Goal: Task Accomplishment & Management: Use online tool/utility

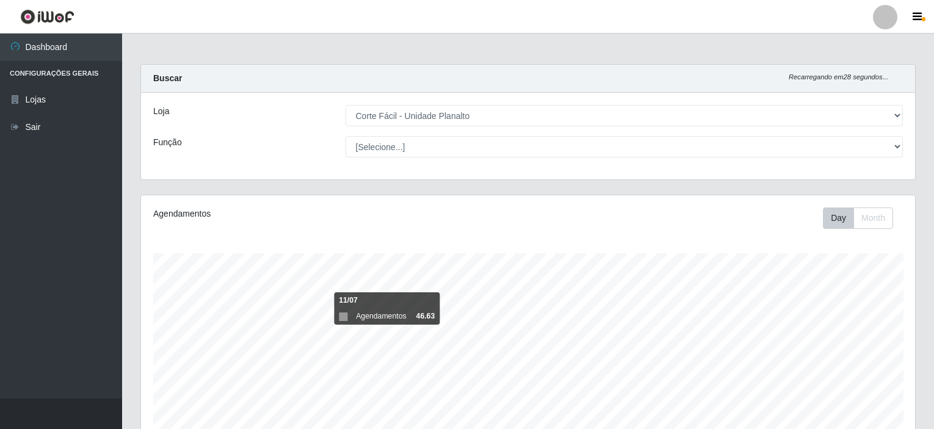
select select "202"
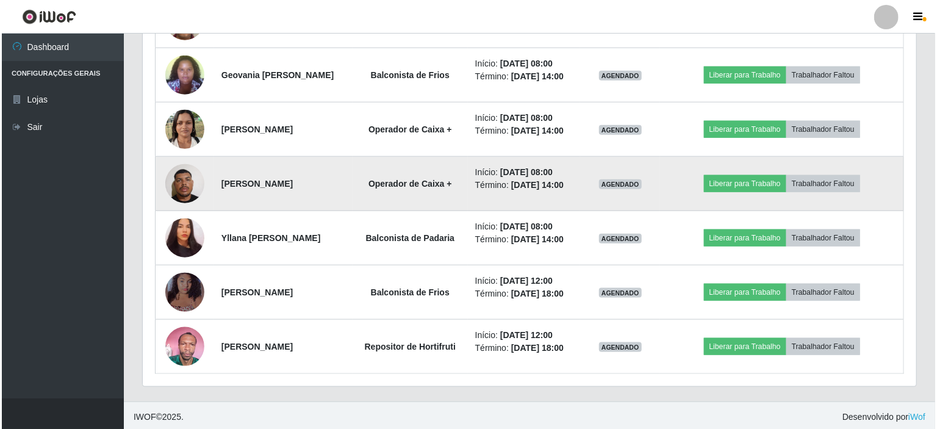
scroll to position [253, 774]
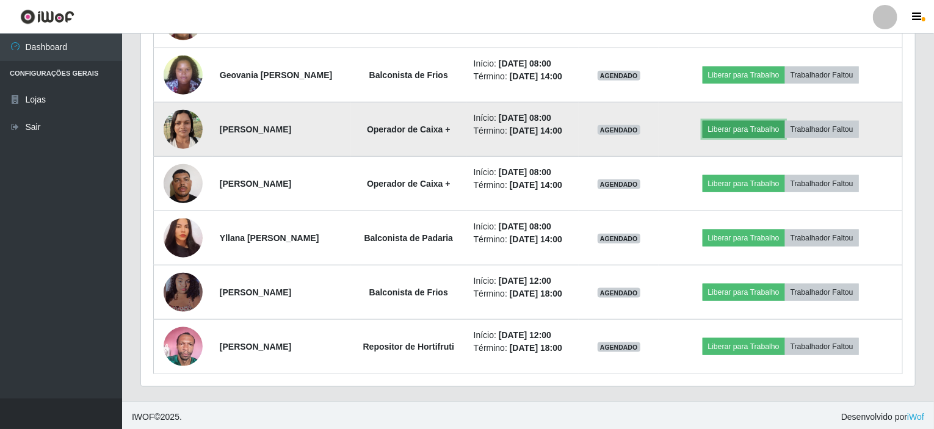
click at [764, 126] on button "Liberar para Trabalho" at bounding box center [743, 129] width 82 height 17
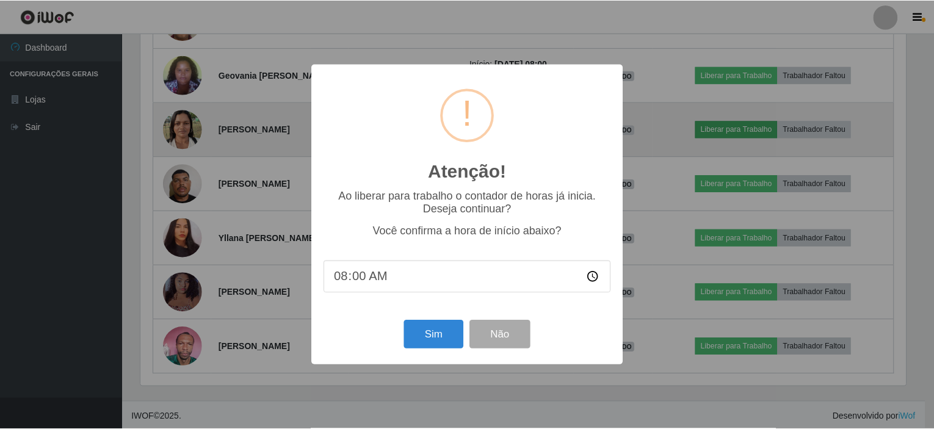
scroll to position [253, 769]
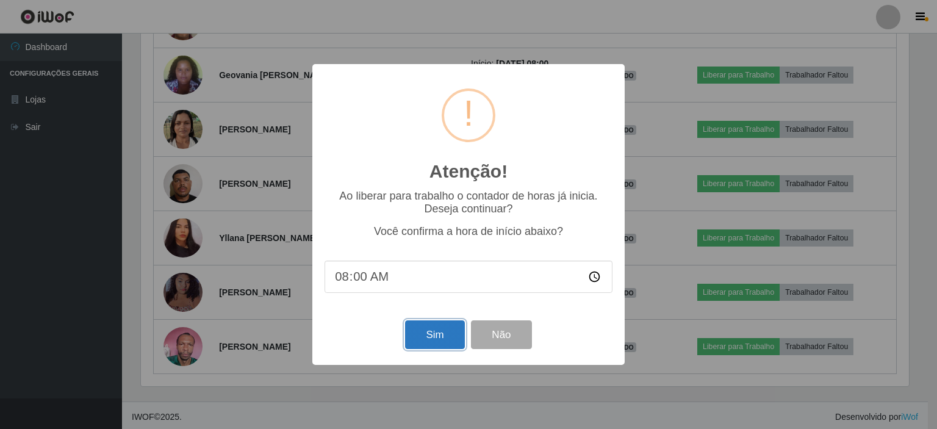
click at [439, 333] on button "Sim" at bounding box center [434, 334] width 59 height 29
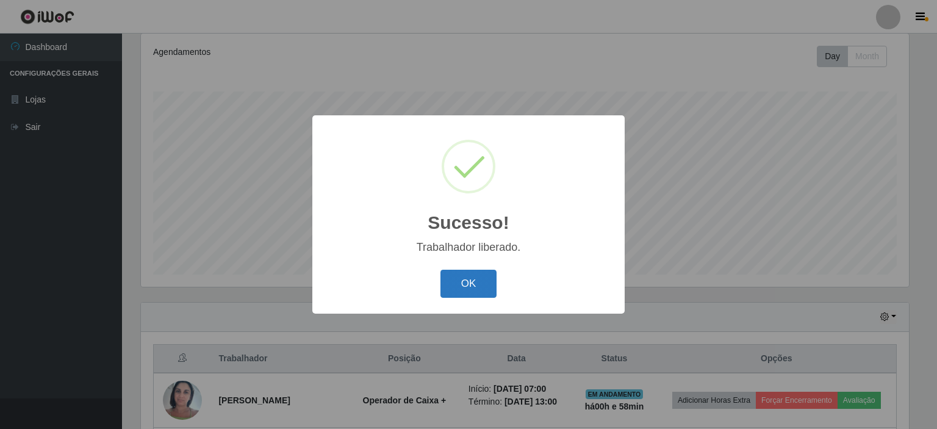
click at [458, 282] on button "OK" at bounding box center [469, 284] width 57 height 29
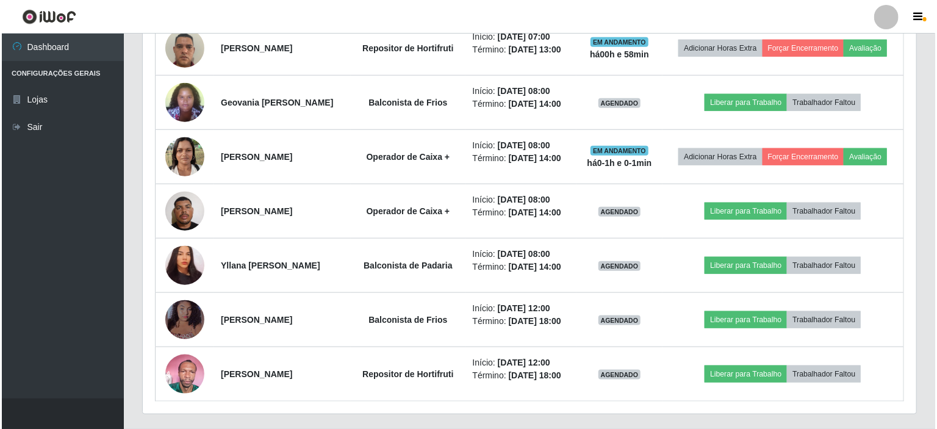
scroll to position [589, 0]
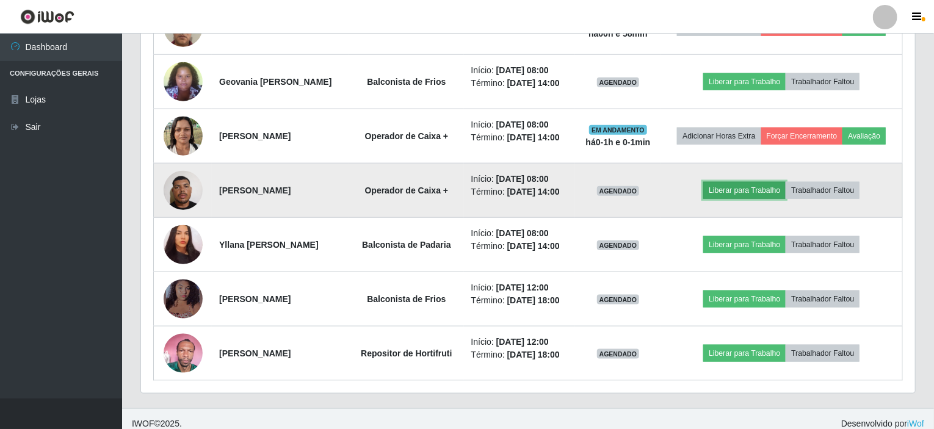
click at [749, 190] on button "Liberar para Trabalho" at bounding box center [744, 190] width 82 height 17
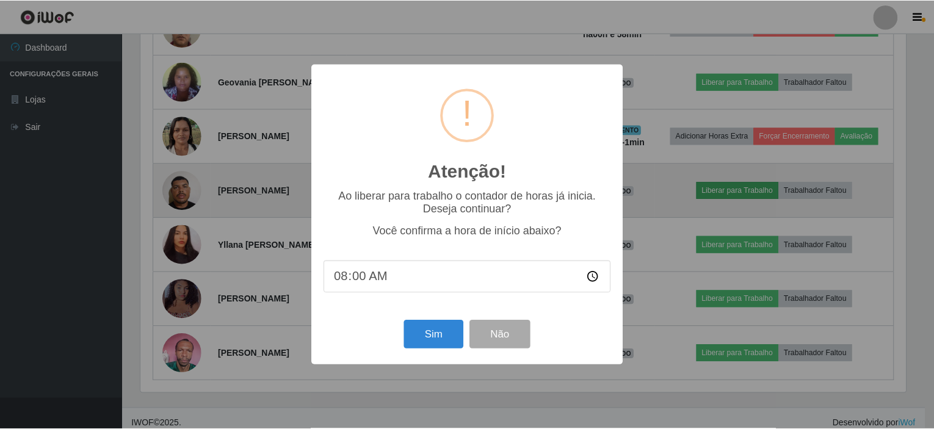
scroll to position [253, 769]
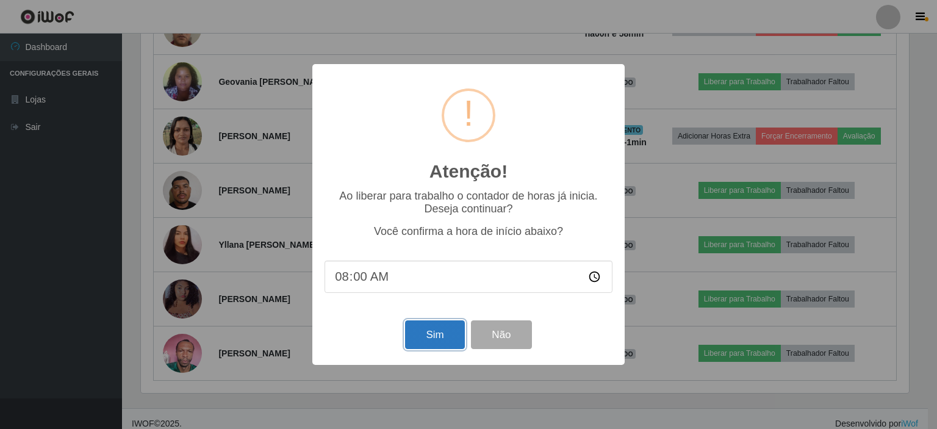
click at [443, 332] on button "Sim" at bounding box center [434, 334] width 59 height 29
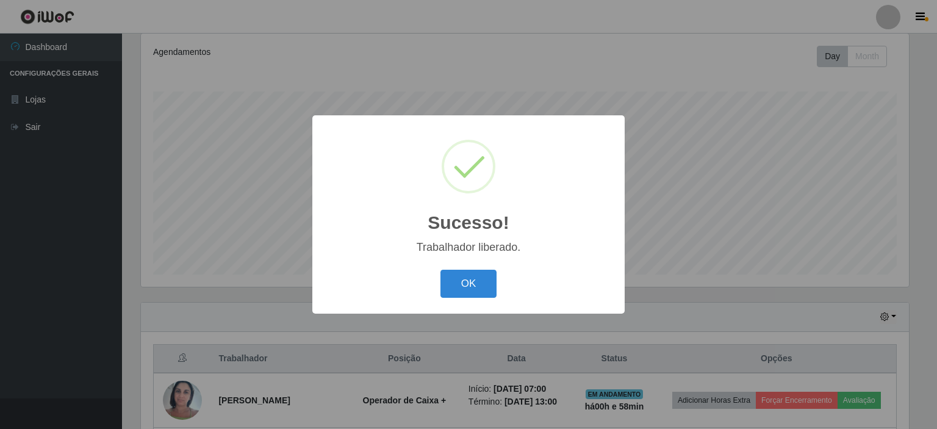
click at [441, 270] on button "OK" at bounding box center [469, 284] width 57 height 29
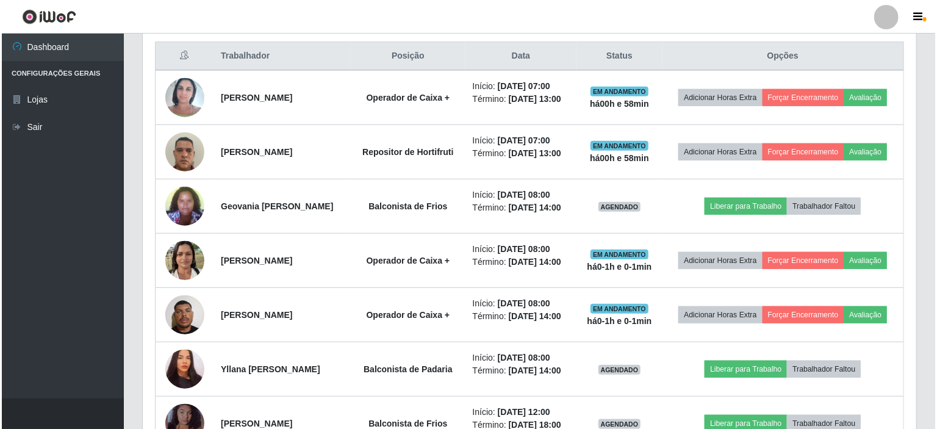
scroll to position [467, 0]
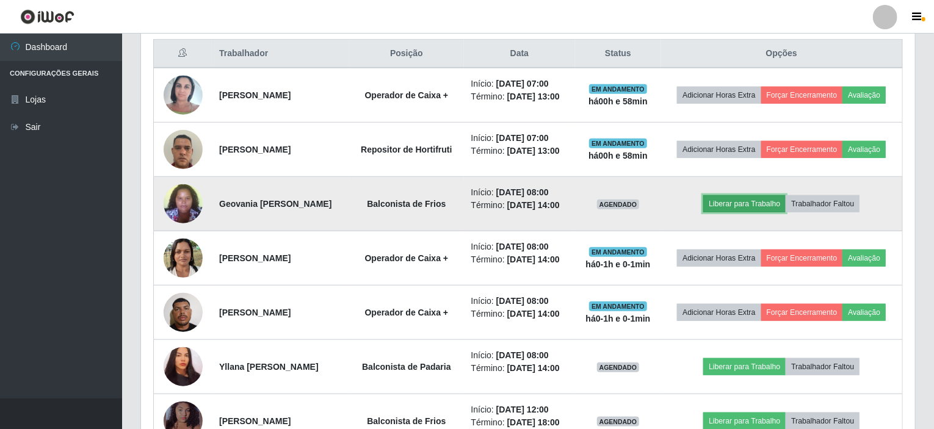
click at [767, 201] on button "Liberar para Trabalho" at bounding box center [744, 203] width 82 height 17
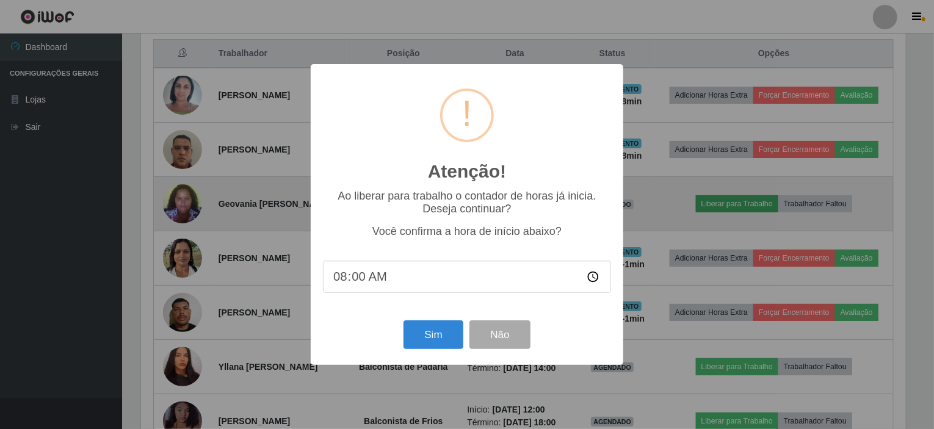
scroll to position [253, 769]
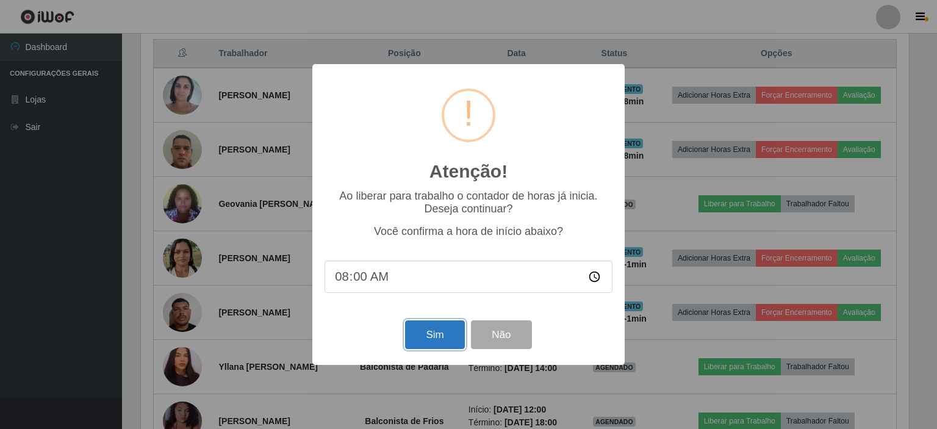
click at [430, 337] on button "Sim" at bounding box center [434, 334] width 59 height 29
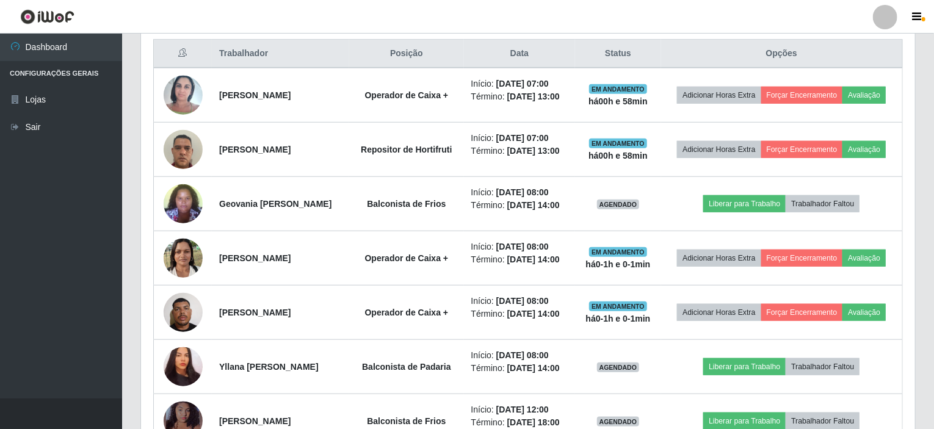
scroll to position [0, 0]
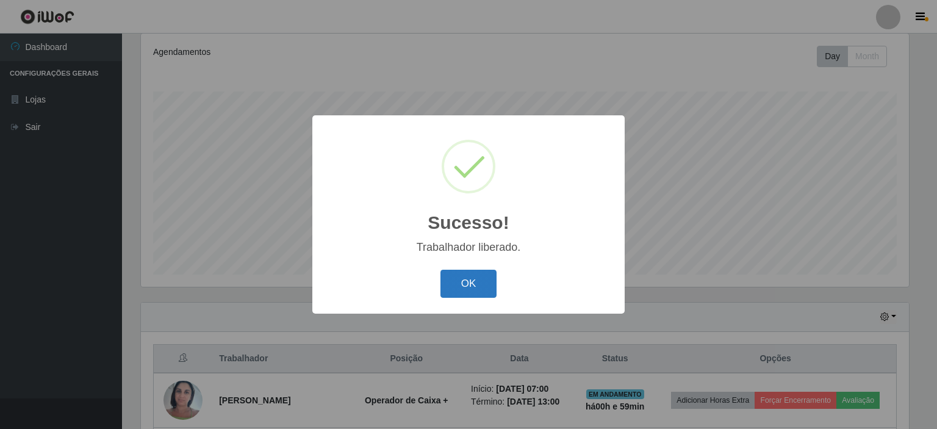
click at [464, 280] on button "OK" at bounding box center [469, 284] width 57 height 29
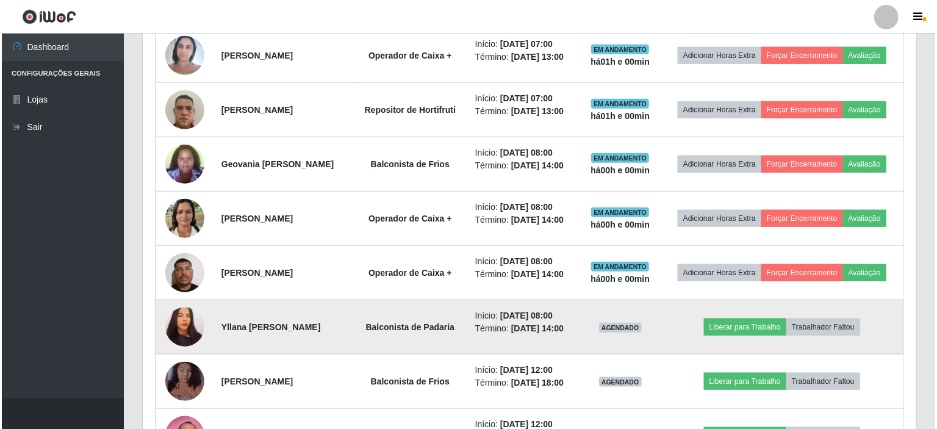
scroll to position [528, 0]
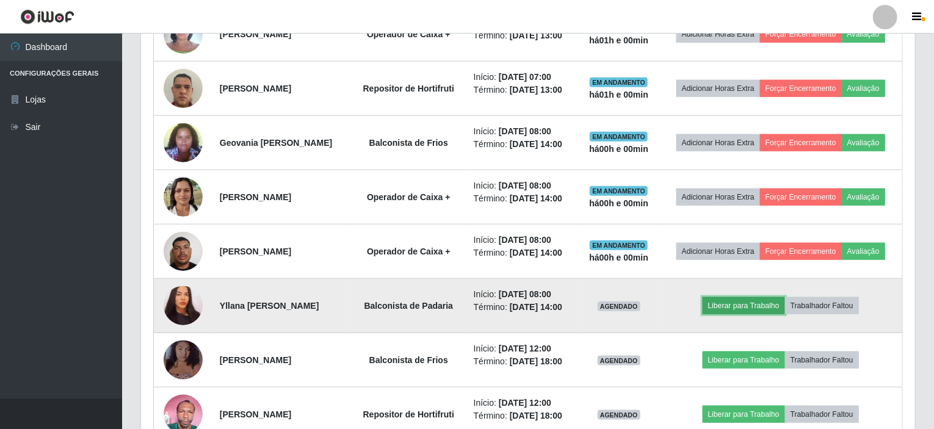
click at [784, 302] on button "Liberar para Trabalho" at bounding box center [743, 305] width 82 height 17
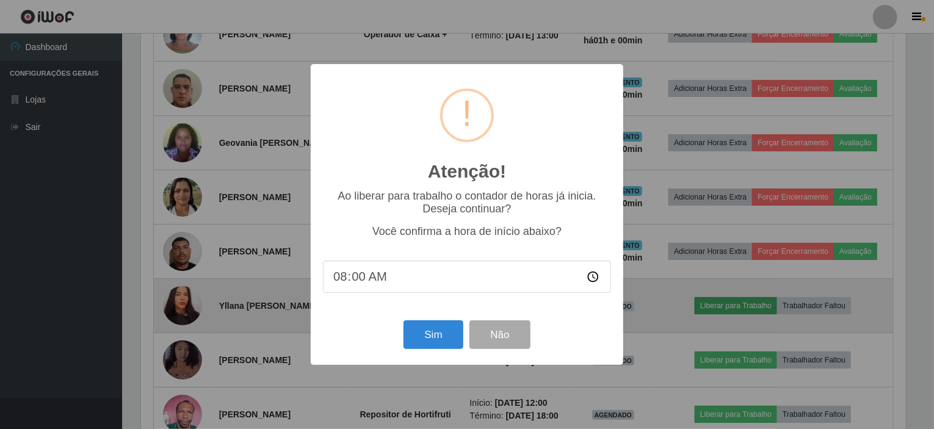
scroll to position [253, 769]
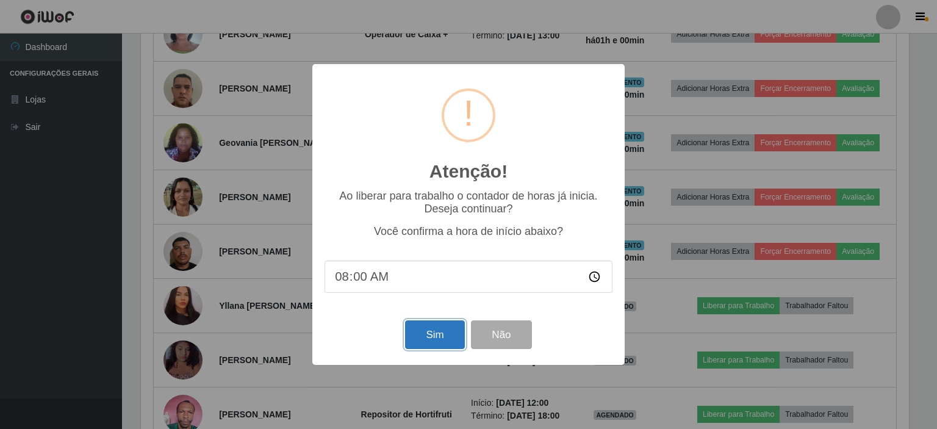
click at [437, 336] on button "Sim" at bounding box center [434, 334] width 59 height 29
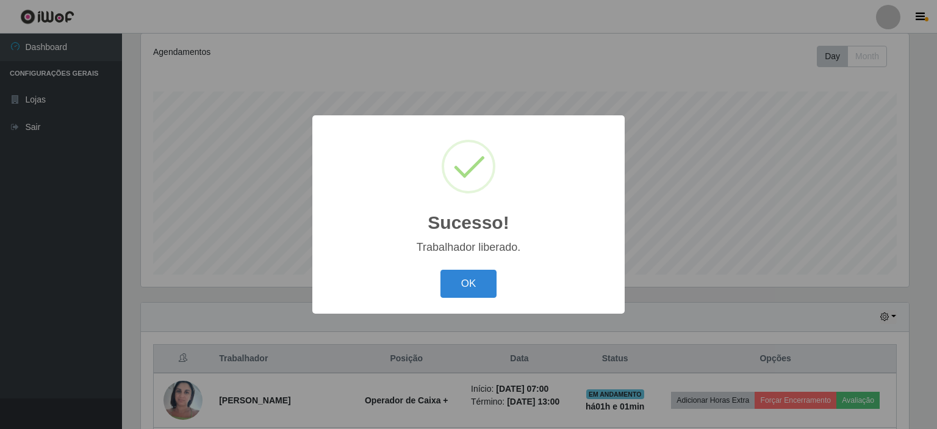
click at [441, 270] on button "OK" at bounding box center [469, 284] width 57 height 29
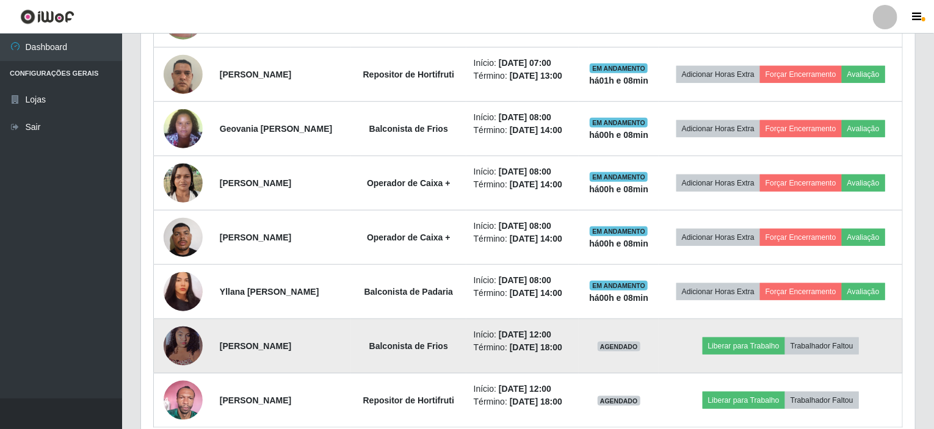
scroll to position [596, 0]
